Goal: Find specific page/section: Find specific page/section

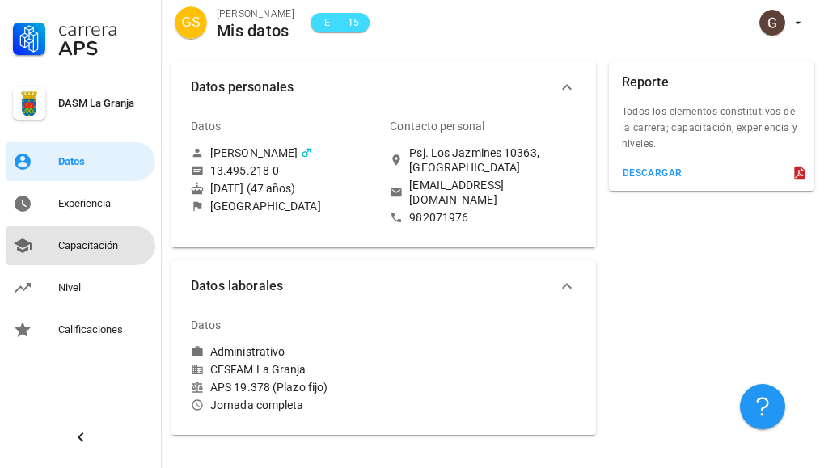
click at [104, 246] on div "Capacitación" at bounding box center [103, 245] width 91 height 13
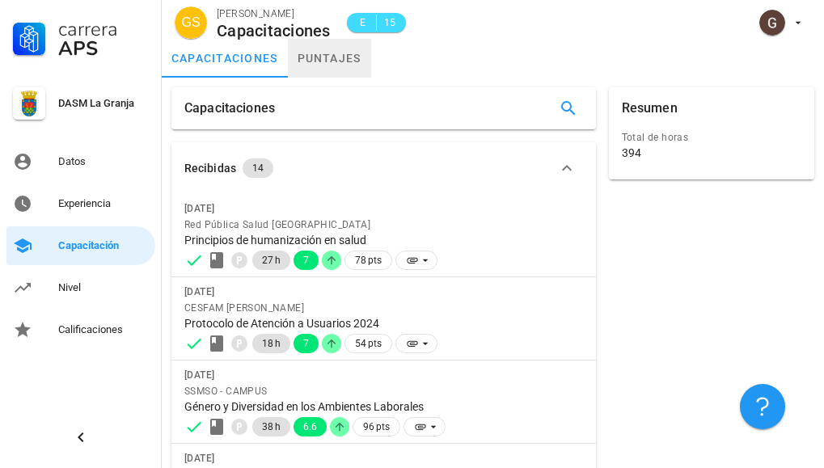
click at [330, 58] on link "puntajes" at bounding box center [329, 58] width 83 height 39
